Goal: Task Accomplishment & Management: Manage account settings

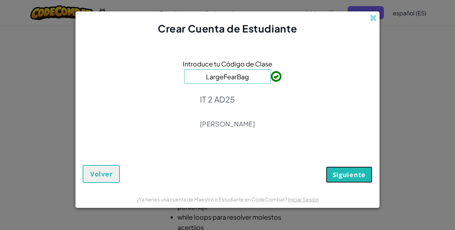
click at [345, 169] on button "Siguiente" at bounding box center [349, 175] width 47 height 16
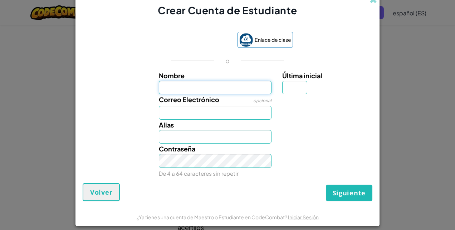
click at [243, 86] on input "Nombre" at bounding box center [215, 88] width 113 height 14
type input "[PERSON_NAME]"
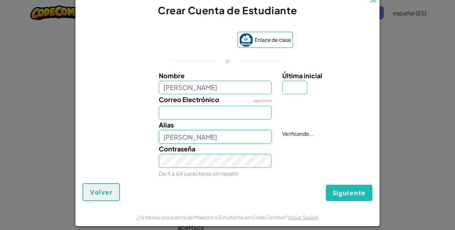
click at [216, 140] on input "[PERSON_NAME]" at bounding box center [215, 137] width 113 height 14
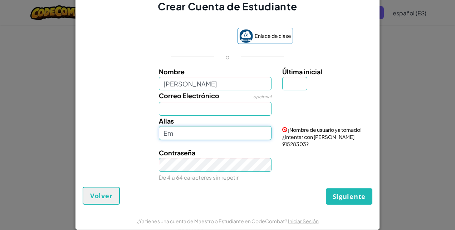
type input "E"
type input "Cortes"
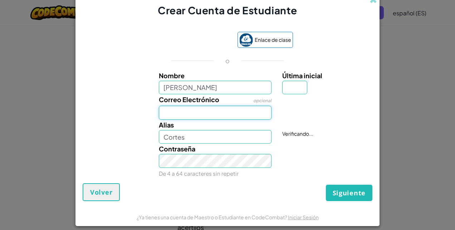
click at [250, 117] on input "Correo Electrónico" at bounding box center [215, 113] width 113 height 14
type input "[EMAIL_ADDRESS][DOMAIN_NAME]"
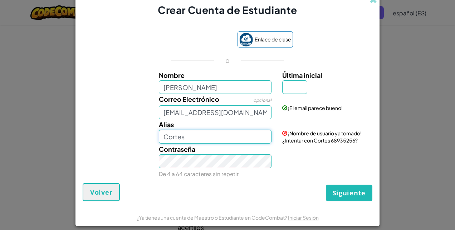
click at [220, 139] on input "Cortes" at bounding box center [215, 137] width 113 height 14
drag, startPoint x: 267, startPoint y: 139, endPoint x: 243, endPoint y: 133, distance: 24.3
click at [243, 133] on input "Cortes12345665456434525235" at bounding box center [215, 137] width 113 height 14
type input "Cortes1234566545643452"
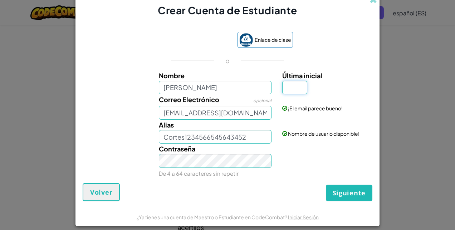
click at [299, 87] on input "Última inicial" at bounding box center [294, 88] width 25 height 14
type input "t"
type input "e"
type input "r"
type input "t"
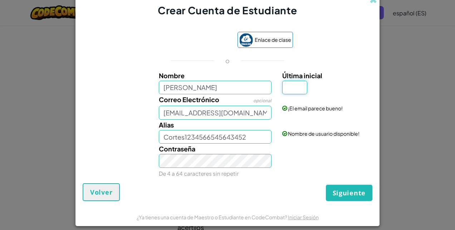
type input "y"
type input "e"
click at [338, 195] on span "Siguiente" at bounding box center [349, 193] width 33 height 9
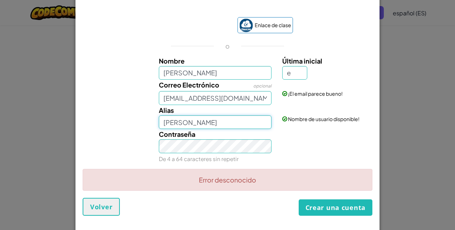
click at [223, 127] on input "[PERSON_NAME]" at bounding box center [215, 123] width 113 height 14
type input "E"
type input "[PERSON_NAME]"
click at [299, 200] on button "Crear una cuenta" at bounding box center [336, 208] width 74 height 16
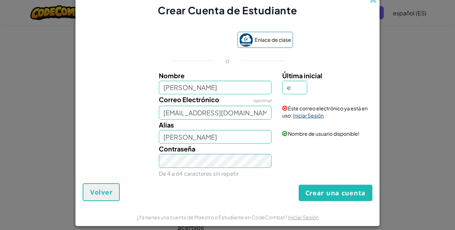
click at [296, 116] on link "Iniciar Sesión" at bounding box center [308, 115] width 31 height 6
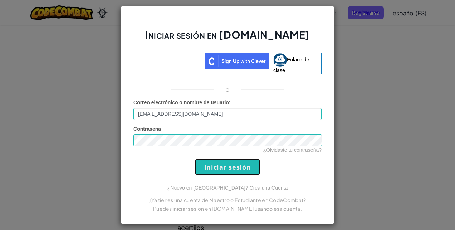
click at [242, 170] on input "Iniciar sesión" at bounding box center [227, 167] width 65 height 16
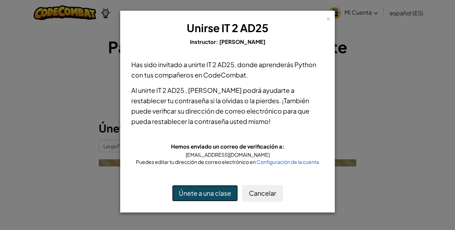
click at [211, 193] on button "Únete a una clase" at bounding box center [205, 193] width 66 height 16
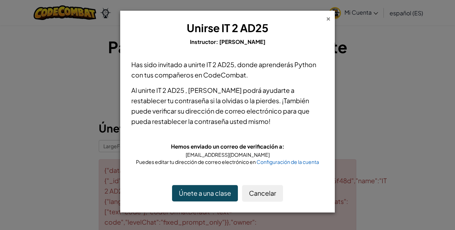
click at [331, 17] on div "×" at bounding box center [328, 18] width 5 height 8
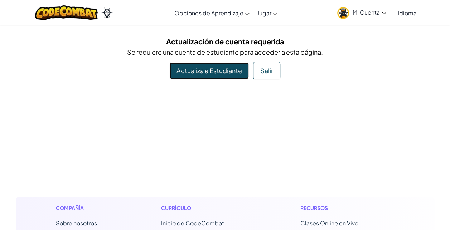
click at [231, 68] on link "Actualiza a Estudiante" at bounding box center [209, 71] width 79 height 16
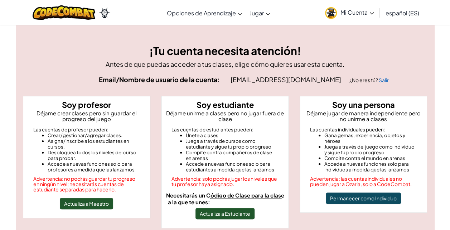
click at [238, 201] on input "Necesitarás un Código de Clase para la clase a la que te unes:" at bounding box center [246, 203] width 72 height 8
type input "LargeFearBag"
click at [234, 214] on button "Actualiza a Estudiante" at bounding box center [224, 213] width 59 height 11
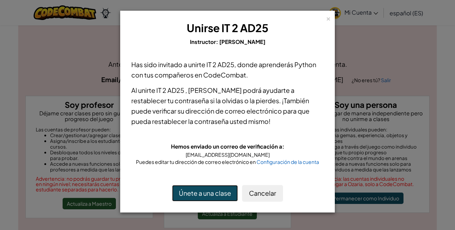
click at [228, 195] on button "Únete a una clase" at bounding box center [205, 193] width 66 height 16
click at [216, 192] on button "Únete a una clase" at bounding box center [205, 193] width 66 height 16
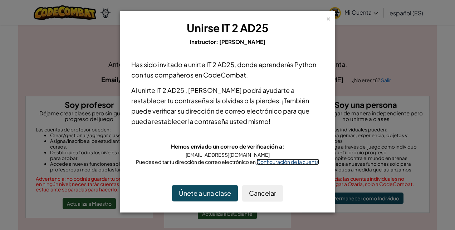
click at [309, 163] on span "Configuración de la cuenta" at bounding box center [288, 162] width 63 height 6
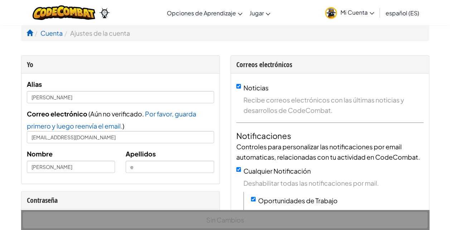
click at [111, 33] on li "Ajustes de la cuenta" at bounding box center [96, 33] width 67 height 10
click at [89, 34] on li "Ajustes de la cuenta" at bounding box center [96, 33] width 67 height 10
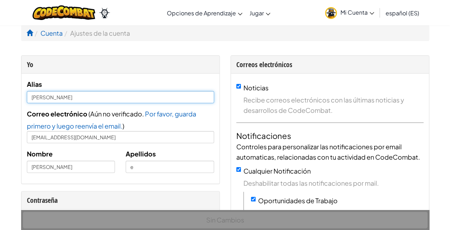
click at [69, 100] on input "[PERSON_NAME]" at bounding box center [120, 97] width 187 height 12
type input "E"
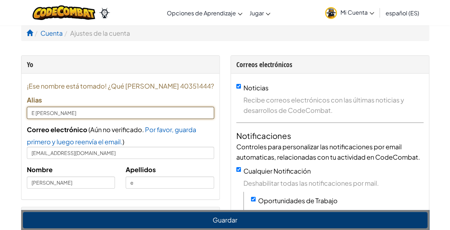
type input "[PERSON_NAME]"
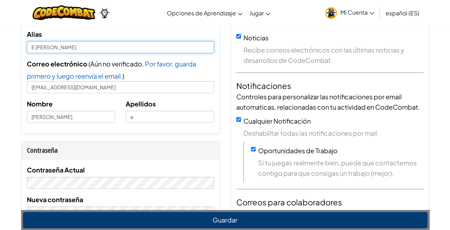
scroll to position [57, 0]
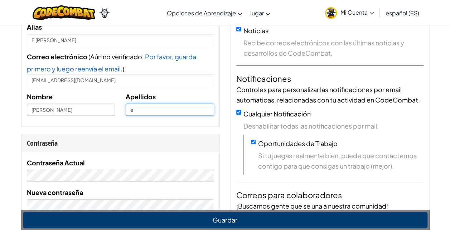
click at [150, 112] on input "e" at bounding box center [170, 110] width 88 height 12
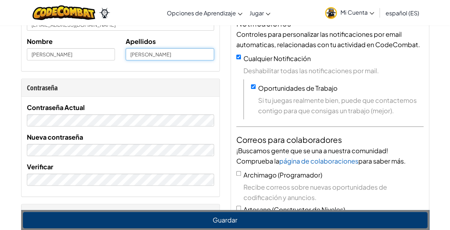
scroll to position [115, 0]
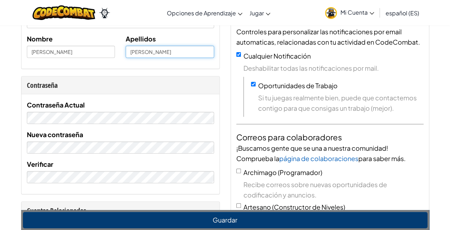
type input "Cortes"
